Goal: Task Accomplishment & Management: Use online tool/utility

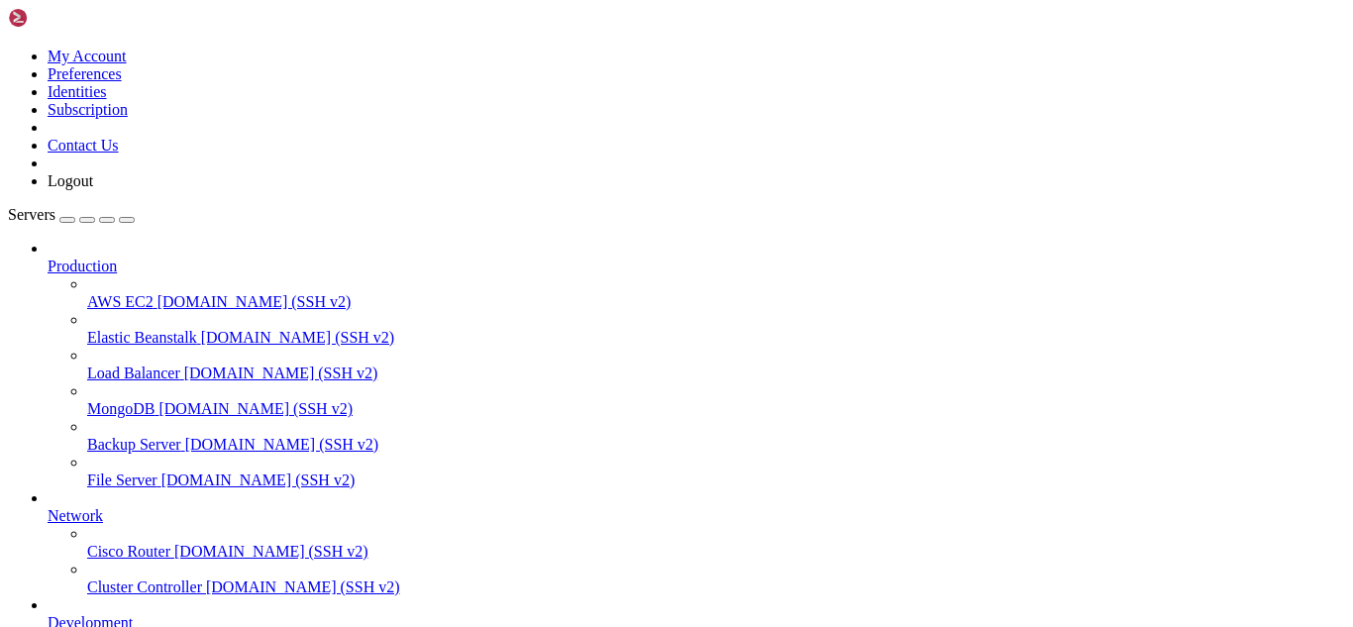
scroll to position [3333, 0]
drag, startPoint x: 586, startPoint y: 1708, endPoint x: 545, endPoint y: 1706, distance: 41.6
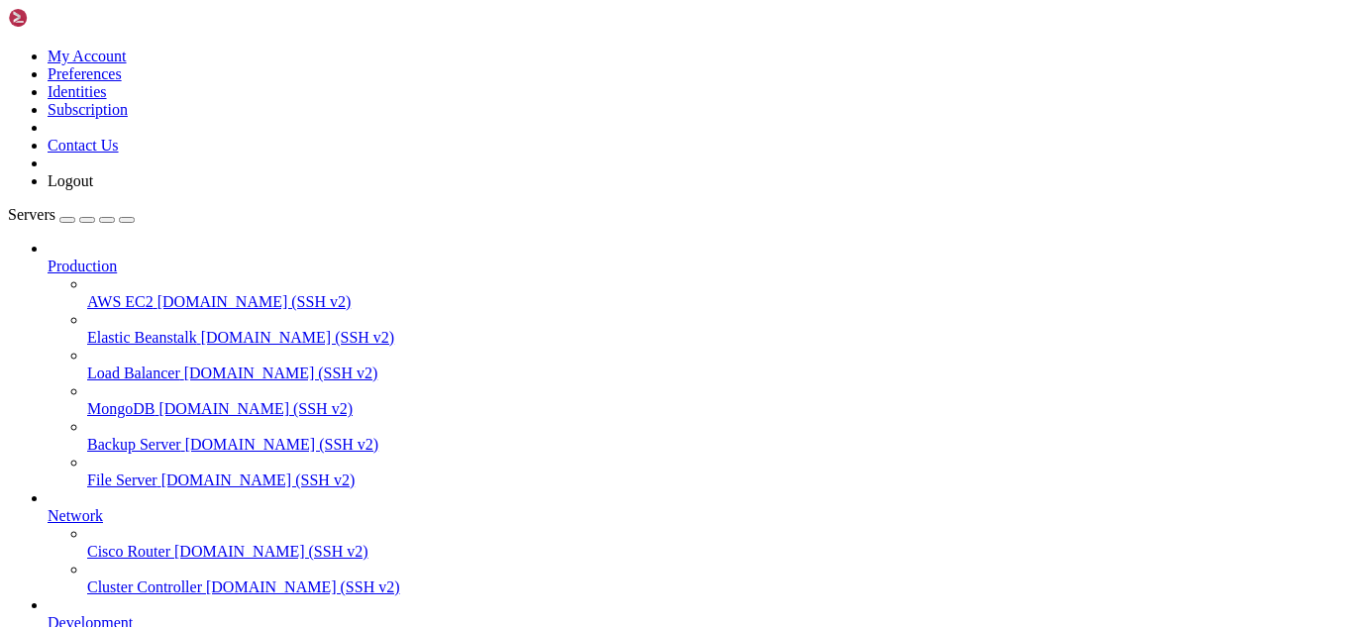
drag, startPoint x: 612, startPoint y: 1686, endPoint x: 19, endPoint y: 1399, distance: 658.9
copy div "[root@hosting ~]# tail -f /var/log/maillog [DATE] 19:14:21 hosting postfix/qmgr…"
drag, startPoint x: 999, startPoint y: 1677, endPoint x: 15, endPoint y: 1330, distance: 1043.7
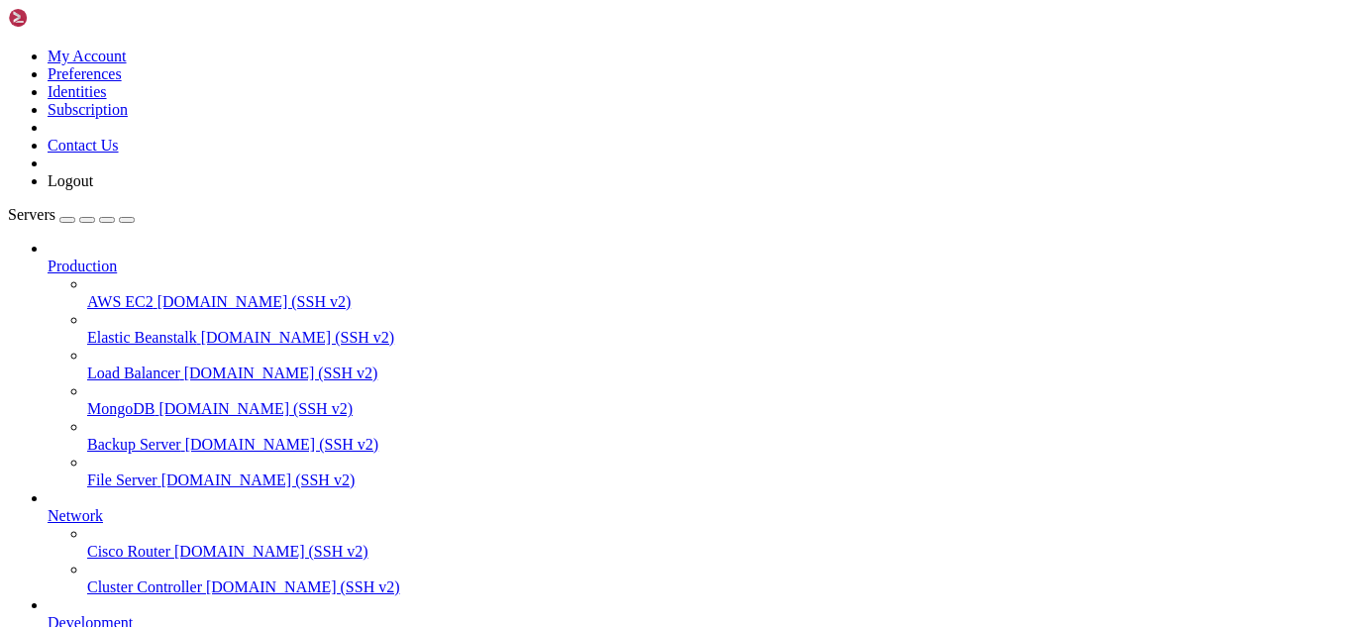
copy div "[DATE] 19:17:27 hosting postfix/qmgr[4070911]: 49AC823057E7D: removed [DATE] 19…"
drag, startPoint x: 509, startPoint y: 1686, endPoint x: 13, endPoint y: 1333, distance: 609.1
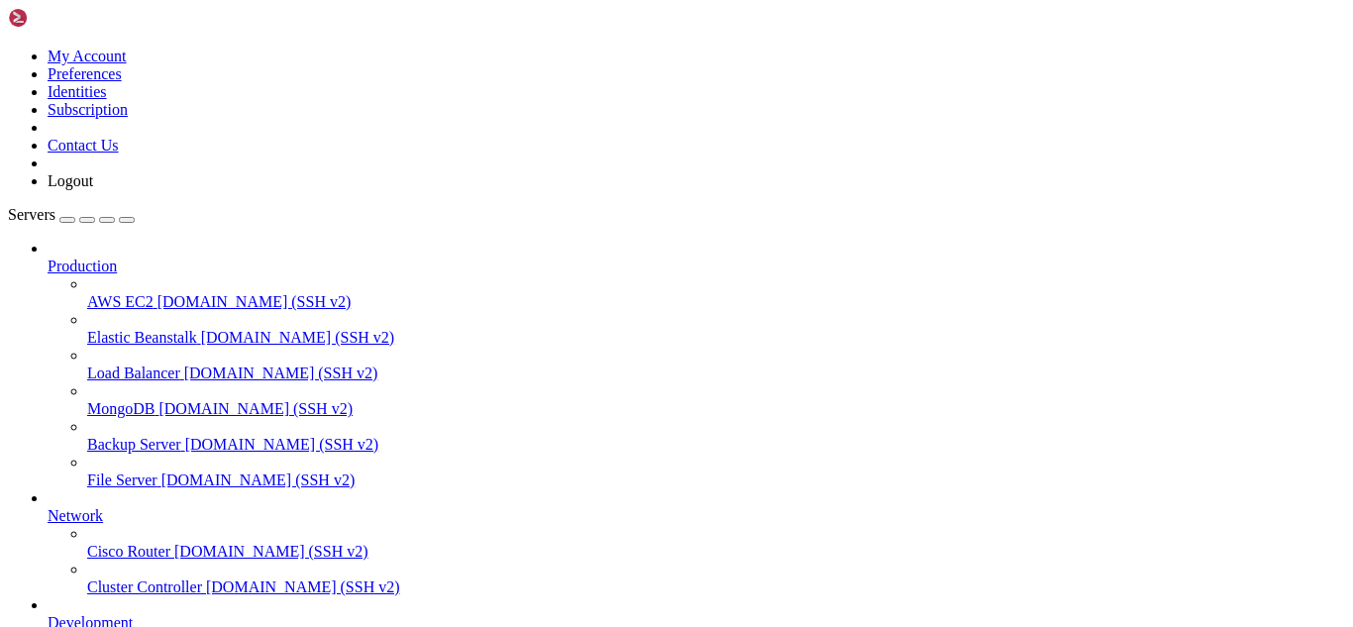
drag, startPoint x: 485, startPoint y: 1696, endPoint x: 17, endPoint y: 1349, distance: 583.2
copy div "[DATE] 19:42:24 hosting postfix/qmgr[4070911]: 92B8823057E7C: removed [DATE] 19…"
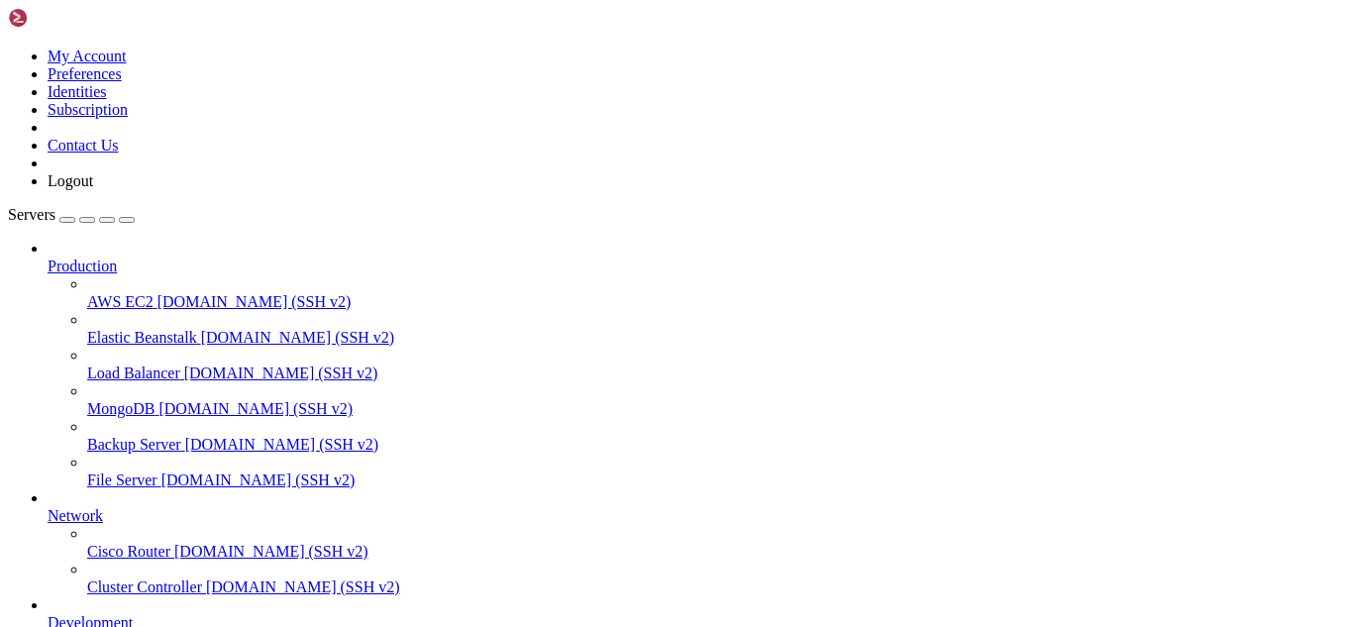
scroll to position [62246, 0]
